Goal: Task Accomplishment & Management: Complete application form

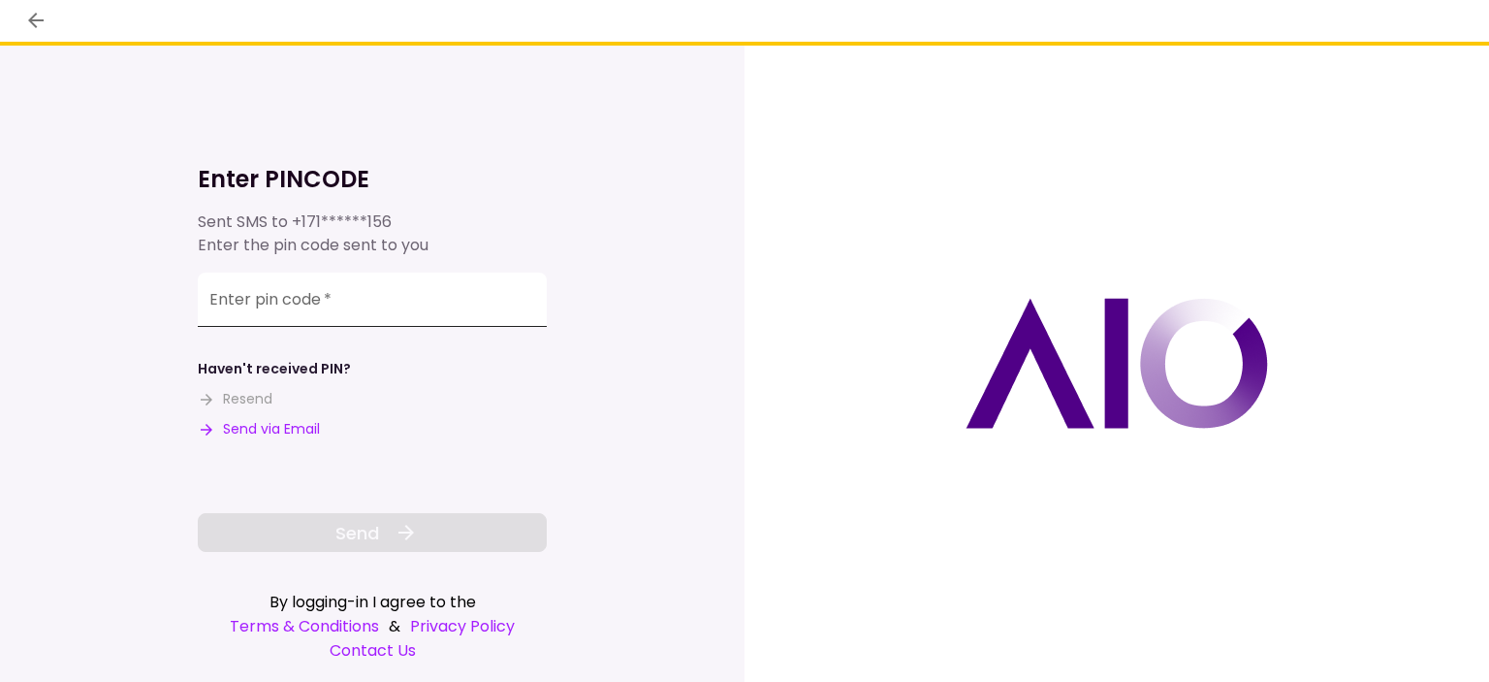
click at [438, 310] on input "Enter pin code   *" at bounding box center [372, 299] width 349 height 54
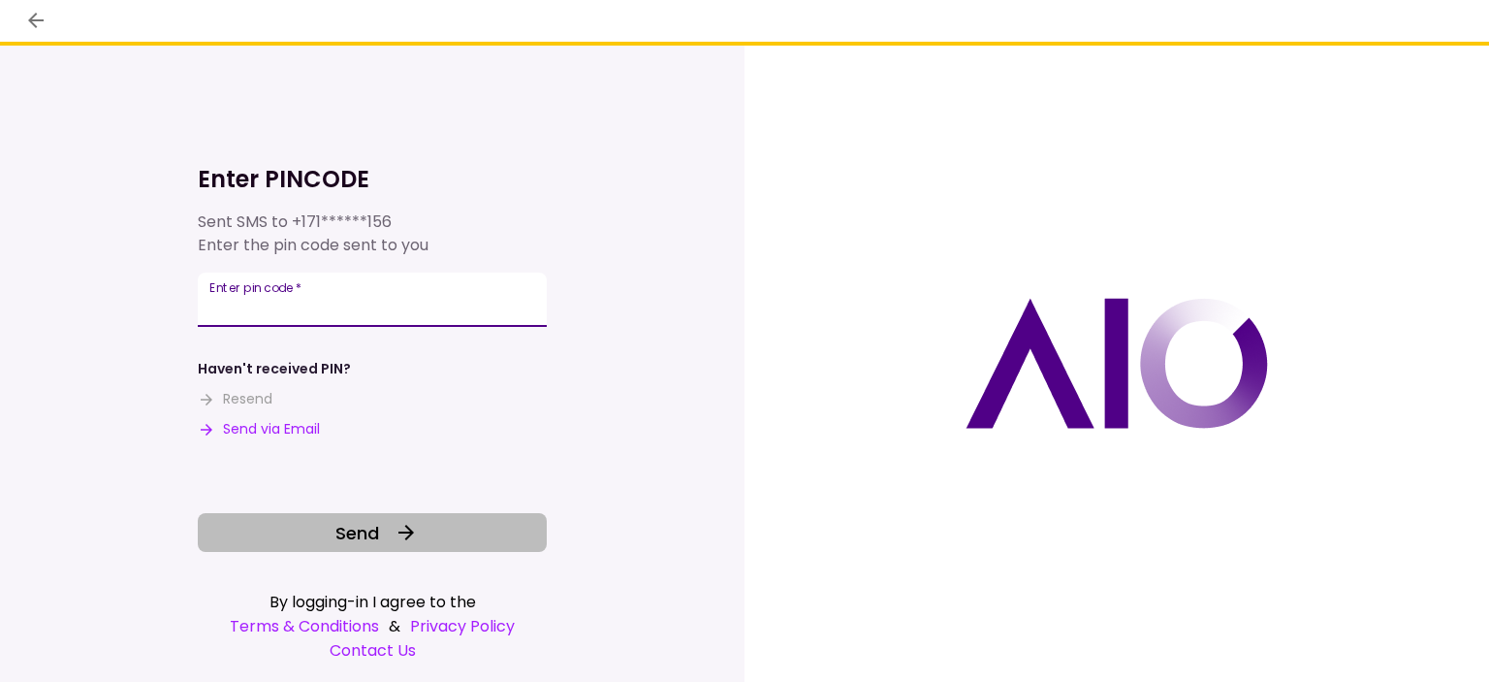
type input "******"
click at [427, 548] on button "Send" at bounding box center [372, 532] width 349 height 39
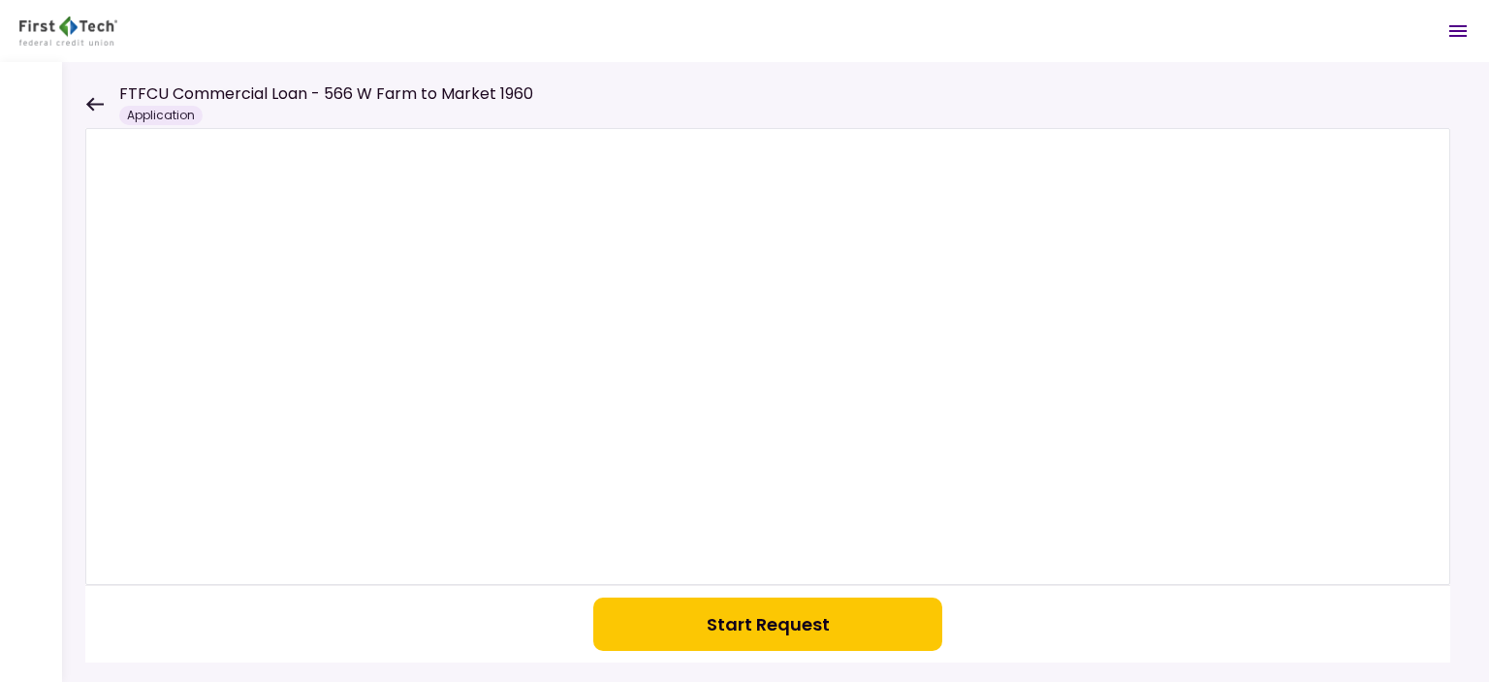
click at [753, 627] on button "Start Request" at bounding box center [767, 623] width 349 height 53
